Goal: Task Accomplishment & Management: Use online tool/utility

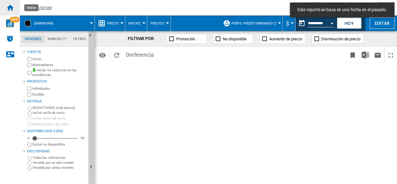
click at [6, 6] on ng-md-icon "Inicio" at bounding box center [9, 7] width 7 height 7
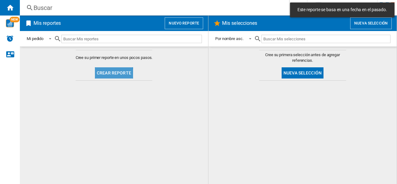
click at [109, 73] on button "Crear reporte" at bounding box center [114, 72] width 38 height 11
